Goal: Feedback & Contribution: Leave review/rating

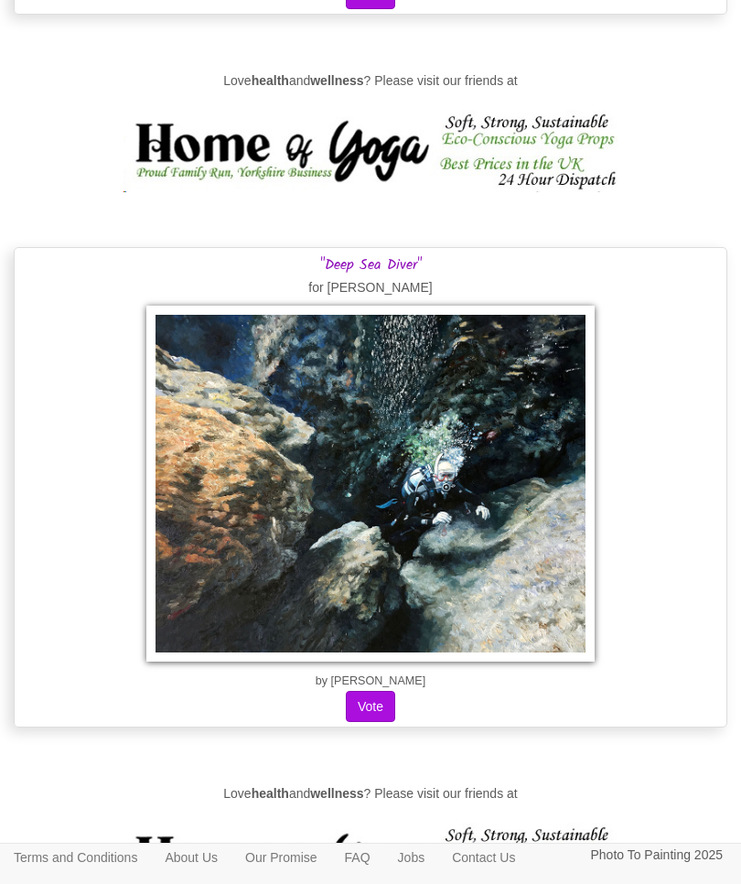
scroll to position [6137, 0]
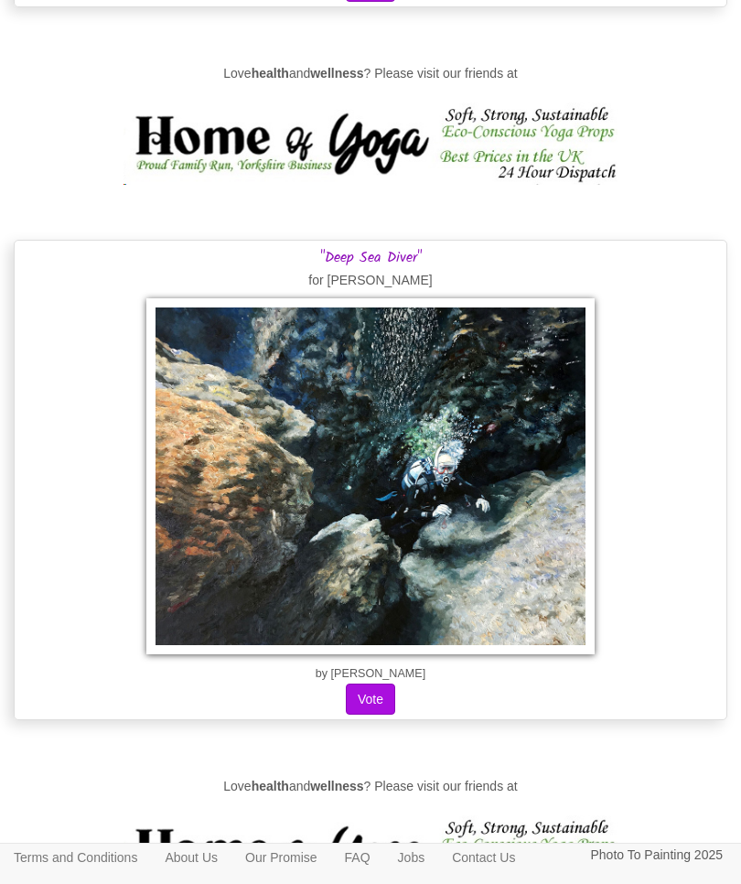
click at [378, 708] on button "Vote" at bounding box center [370, 698] width 49 height 31
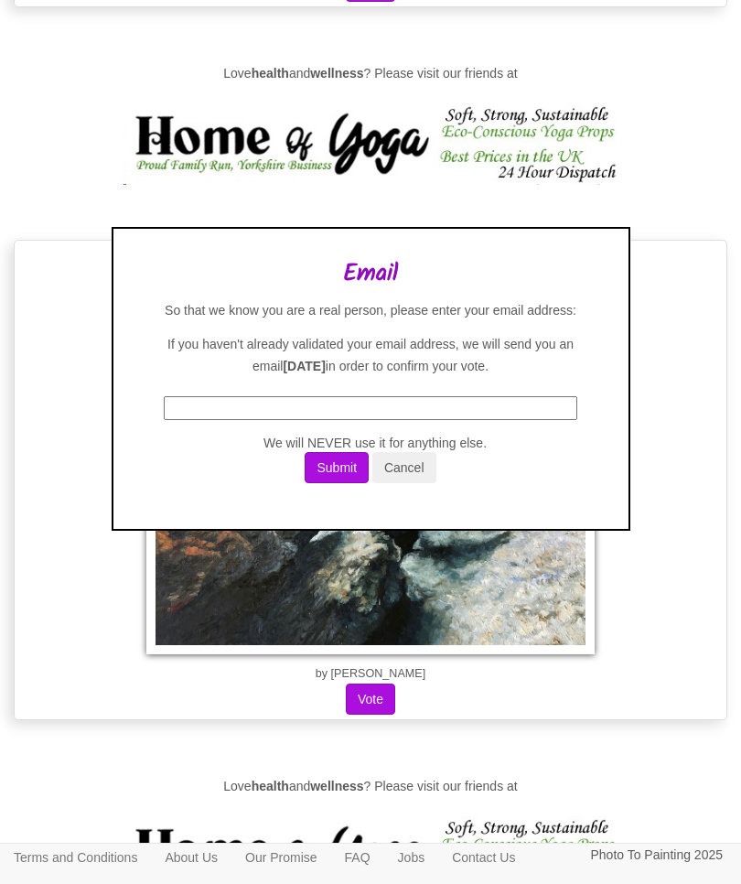
click at [230, 420] on input "text" at bounding box center [371, 408] width 414 height 24
type input "J"
click at [370, 316] on div "Email So that we know you are a real person, please enter your email address: I…" at bounding box center [371, 381] width 460 height 241
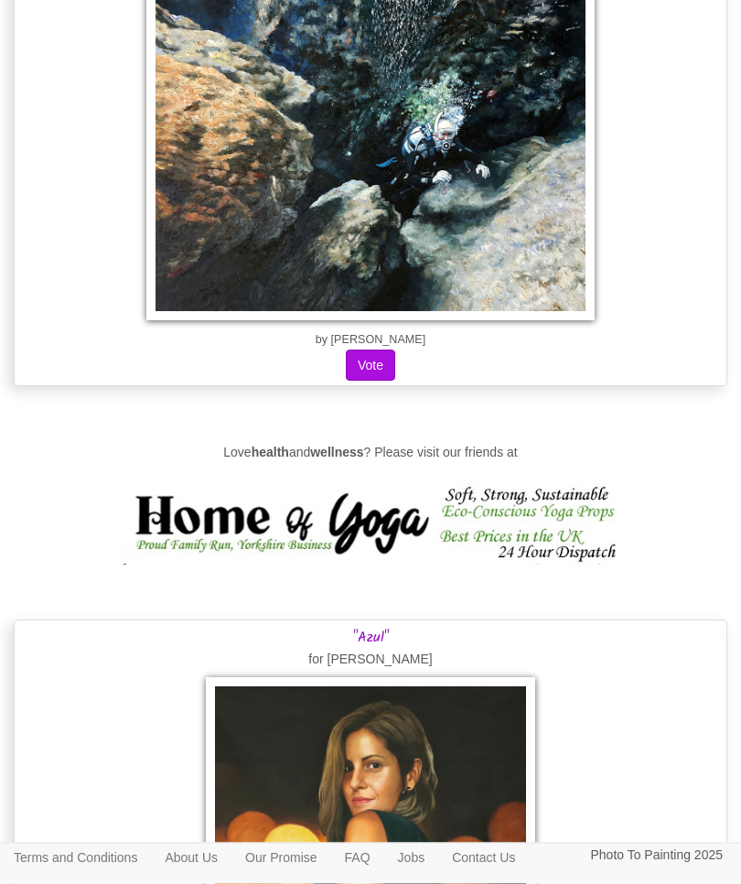
click at [384, 350] on button "Vote" at bounding box center [370, 365] width 49 height 31
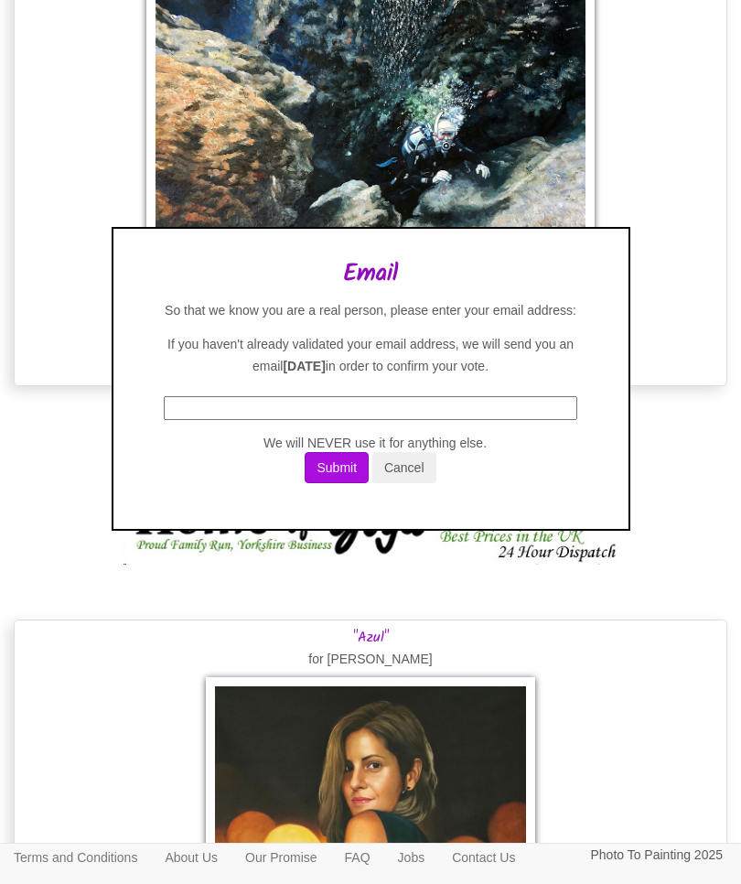
click at [305, 420] on input "text" at bounding box center [371, 408] width 414 height 24
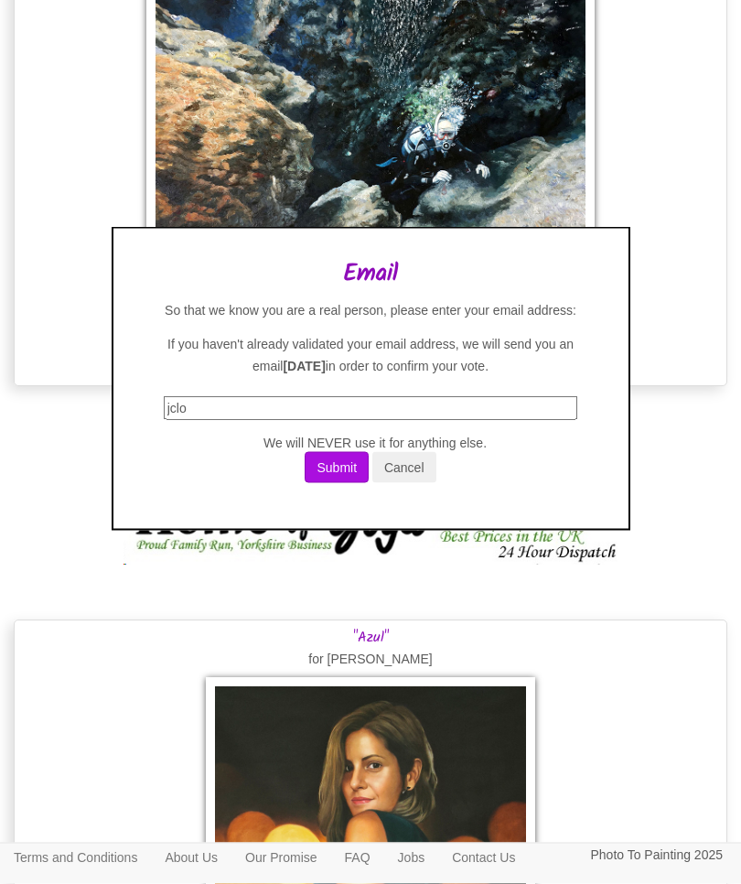
click at [220, 420] on input "jclo" at bounding box center [371, 408] width 414 height 24
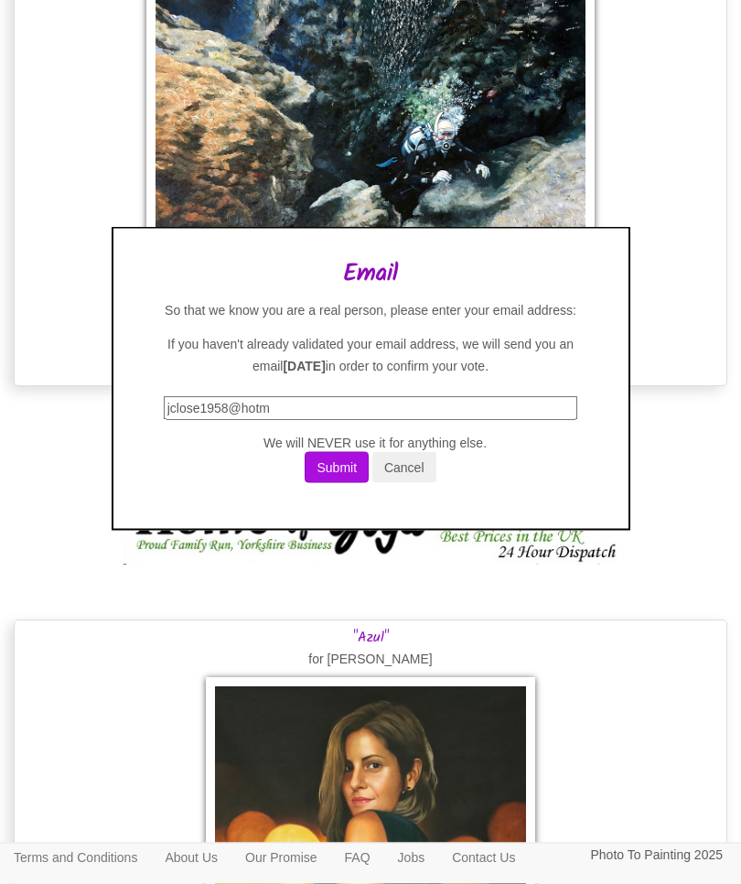
click at [304, 420] on input "jclose1958@hotm" at bounding box center [371, 408] width 414 height 24
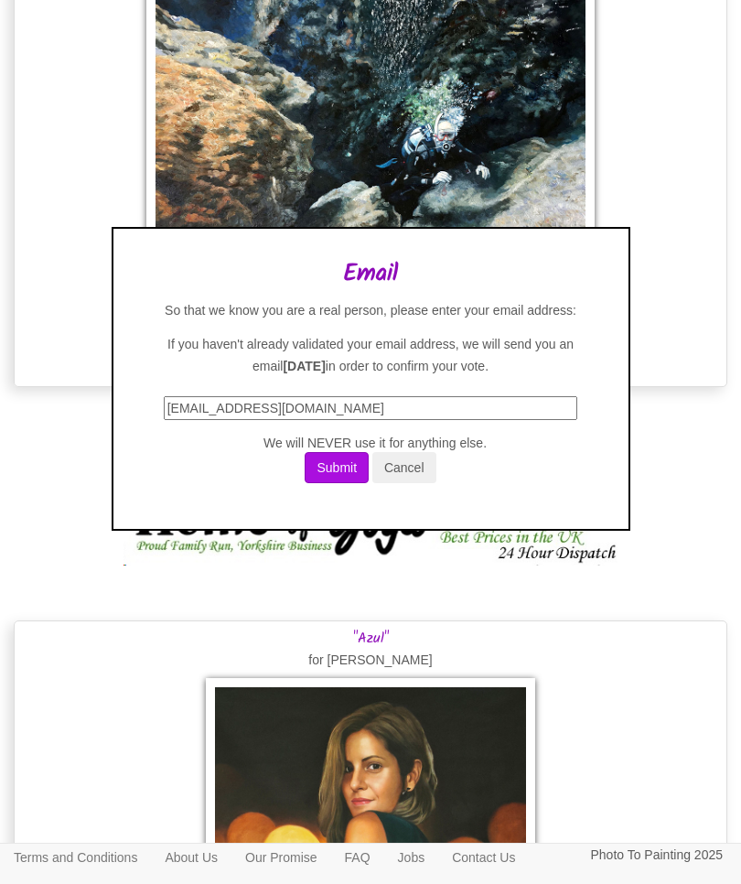
type input "[EMAIL_ADDRESS][DOMAIN_NAME]"
click at [351, 531] on div "Email So that we know you are a real person, please enter your email address: I…" at bounding box center [371, 379] width 519 height 304
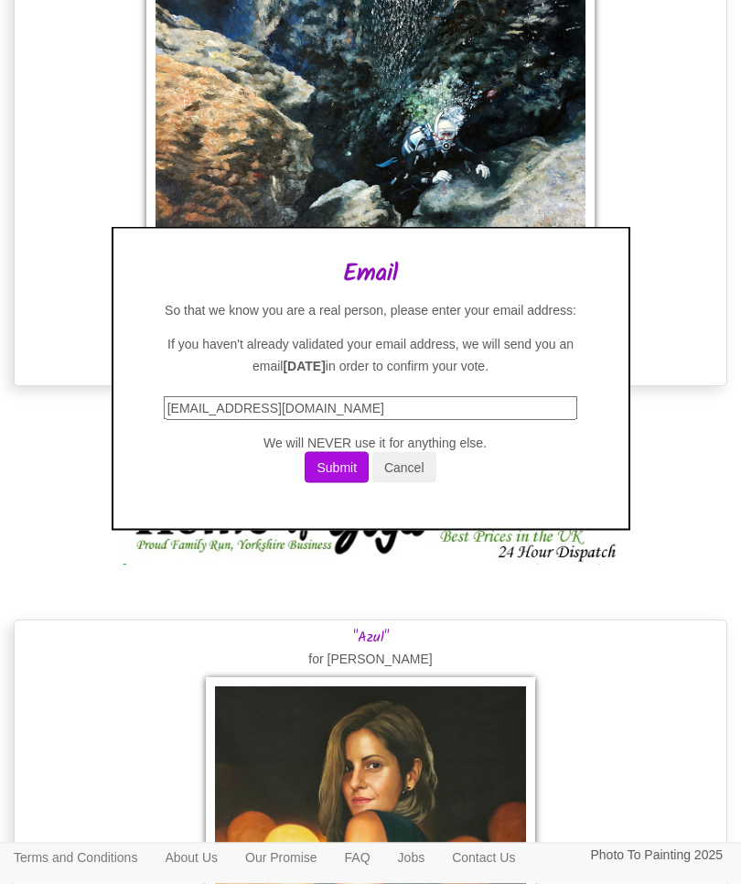
scroll to position [18466, 0]
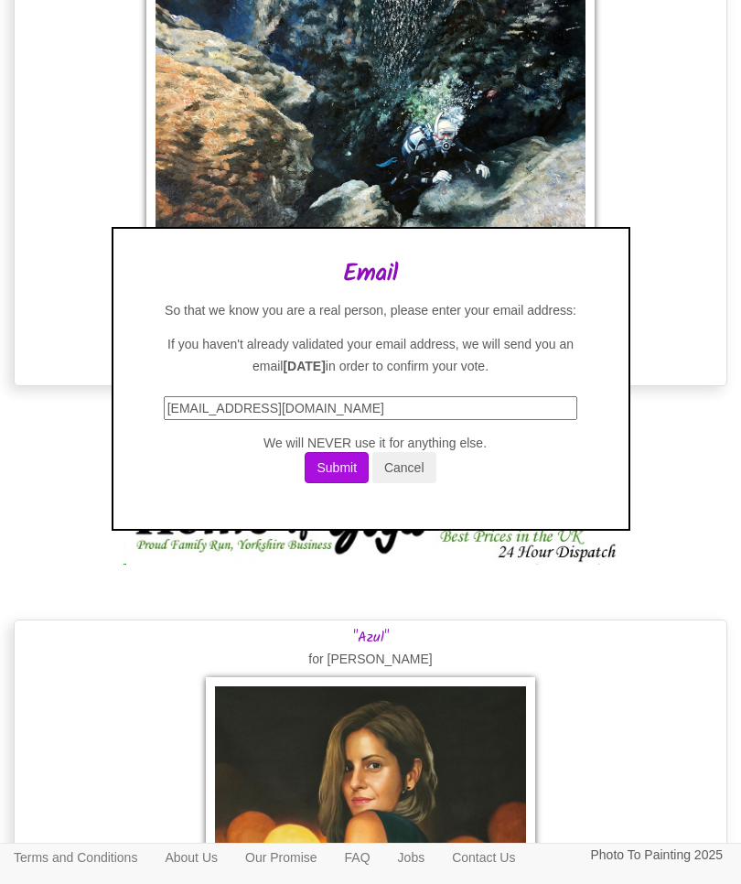
click at [340, 483] on button "Submit" at bounding box center [337, 467] width 64 height 31
